Goal: Transaction & Acquisition: Purchase product/service

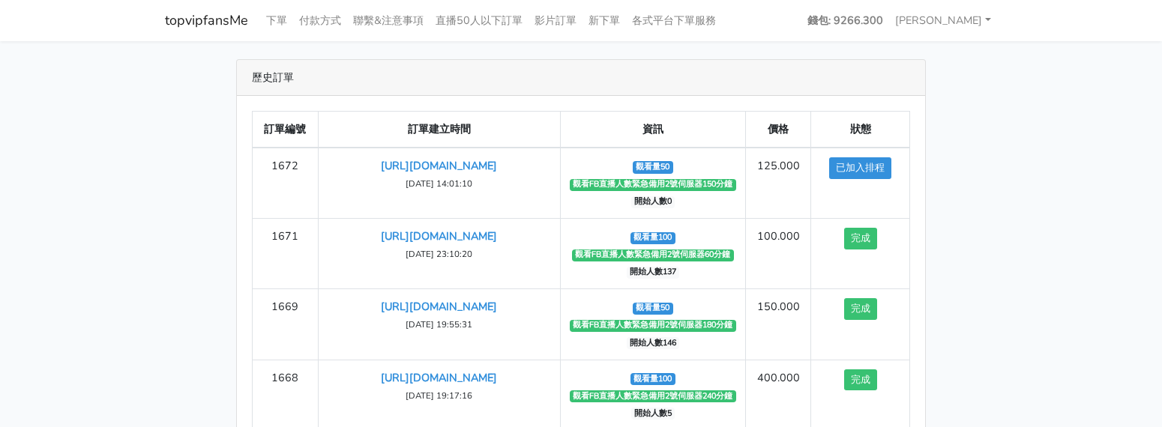
click at [978, 182] on div "歷史訂單 訂單編號 訂單建立時間 資訊 價格 狀態 1672 https://www.facebook.com/100083399346069/videos/…" at bounding box center [581, 313] width 855 height 509
click at [274, 9] on link "下單" at bounding box center [276, 20] width 33 height 29
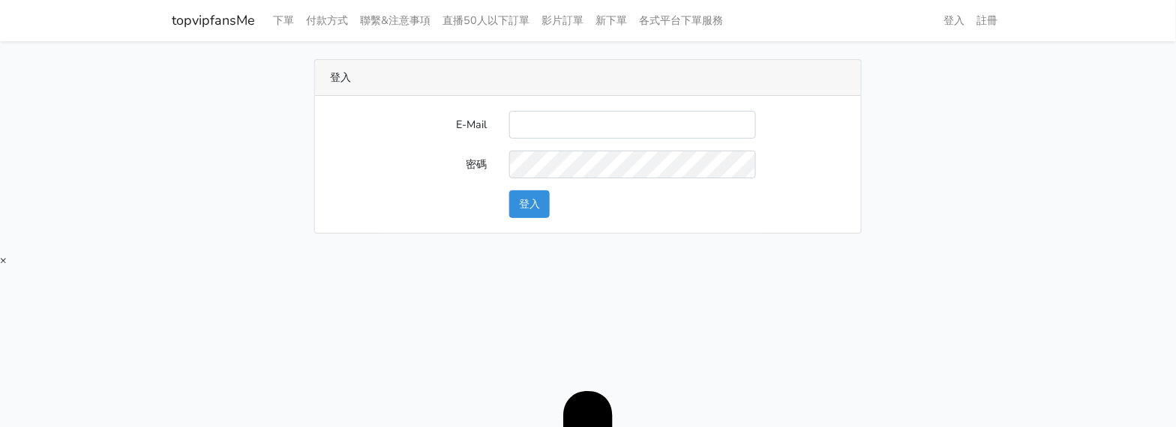
click at [531, 121] on input "E-Mail" at bounding box center [632, 125] width 247 height 28
type input "twtop123@uahoo.com.tw"
click at [540, 205] on button "登入" at bounding box center [529, 204] width 40 height 28
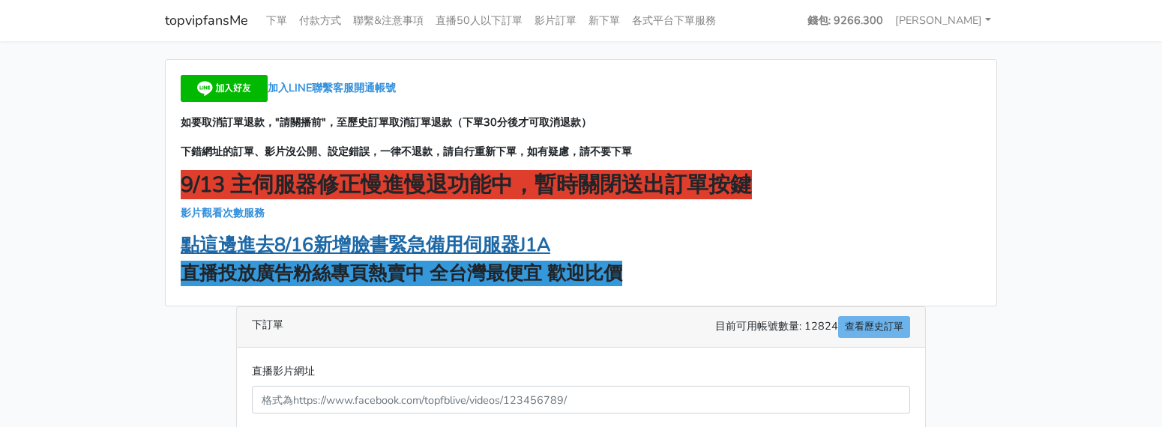
click at [382, 244] on strong "點這邊進去8/16新增臉書緊急備用伺服器J1A" at bounding box center [366, 244] width 370 height 25
